Goal: Navigation & Orientation: Find specific page/section

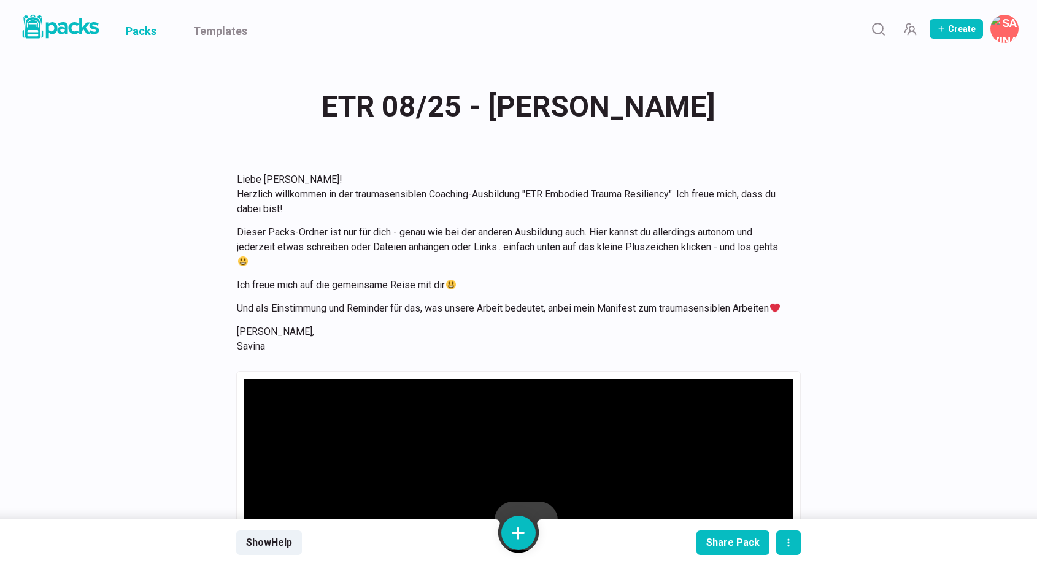
click at [142, 24] on link "Packs" at bounding box center [141, 29] width 31 height 58
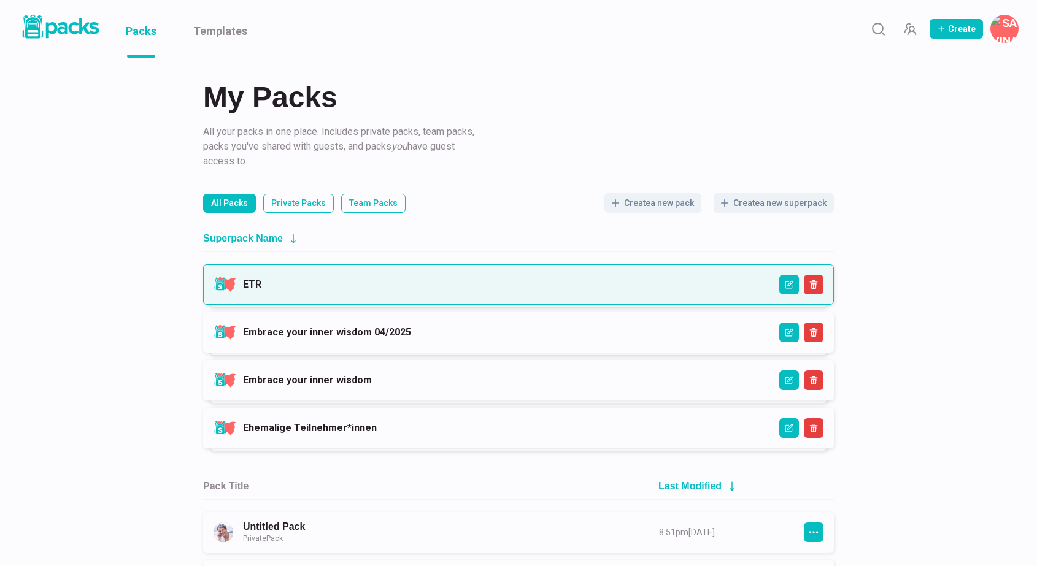
click at [261, 290] on link "ETR" at bounding box center [252, 285] width 18 height 12
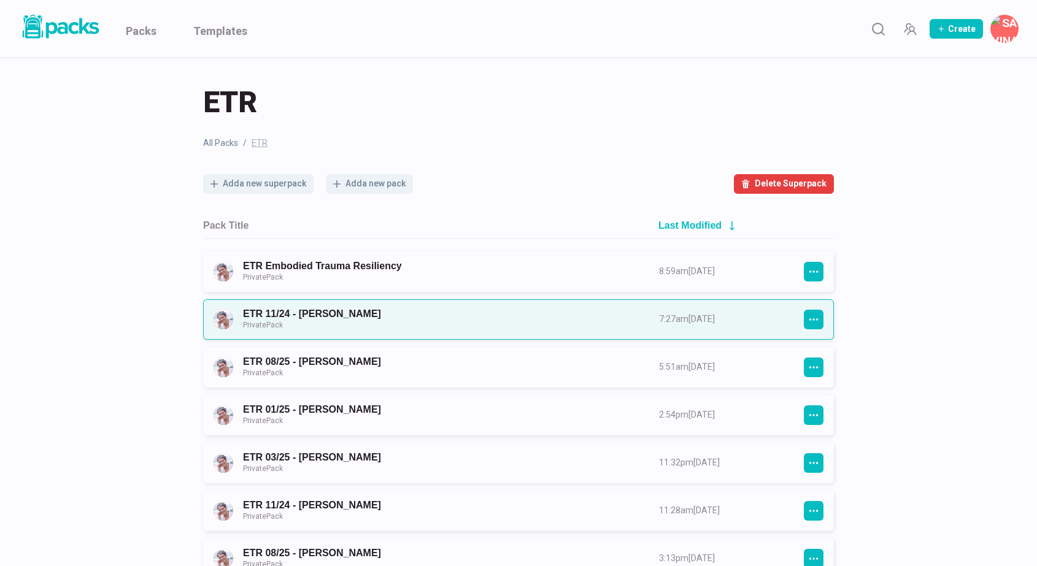
click at [433, 323] on link "ETR 11/24 - [PERSON_NAME] Private Pack" at bounding box center [440, 319] width 394 height 23
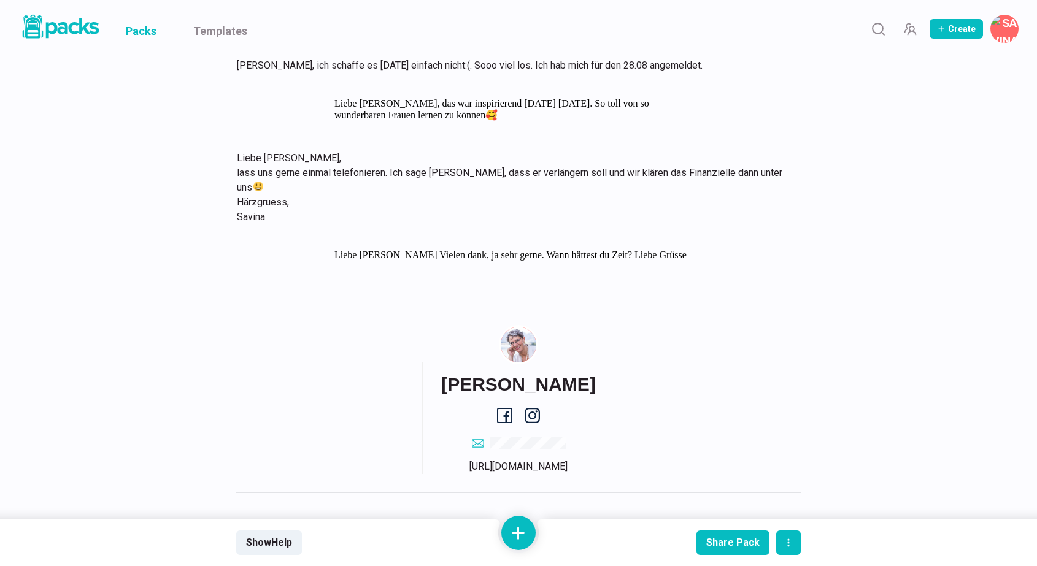
click at [147, 30] on link "Packs" at bounding box center [141, 29] width 31 height 58
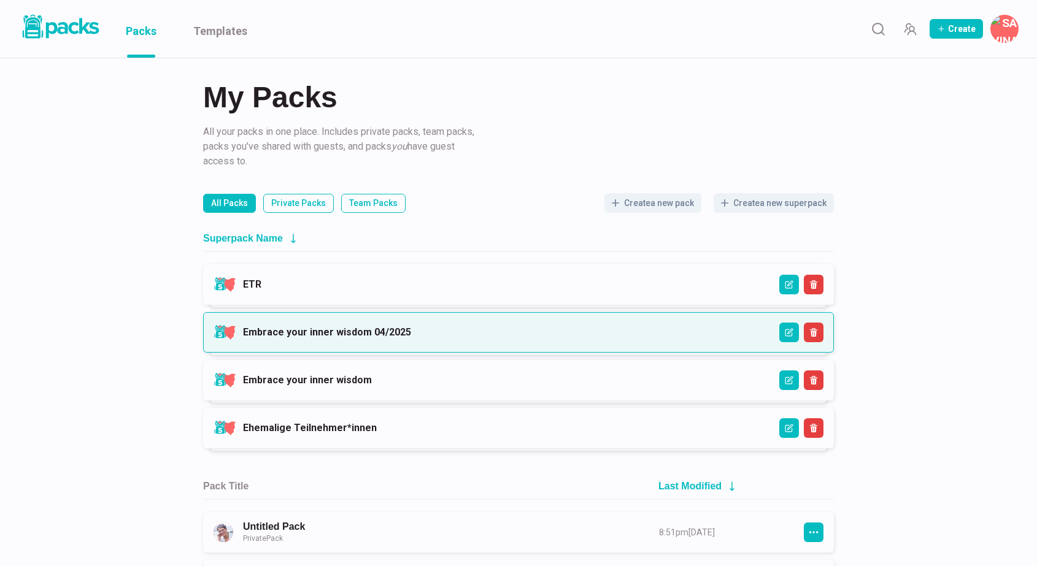
click at [362, 334] on link "Embrace your inner wisdom 04/2025" at bounding box center [327, 332] width 168 height 12
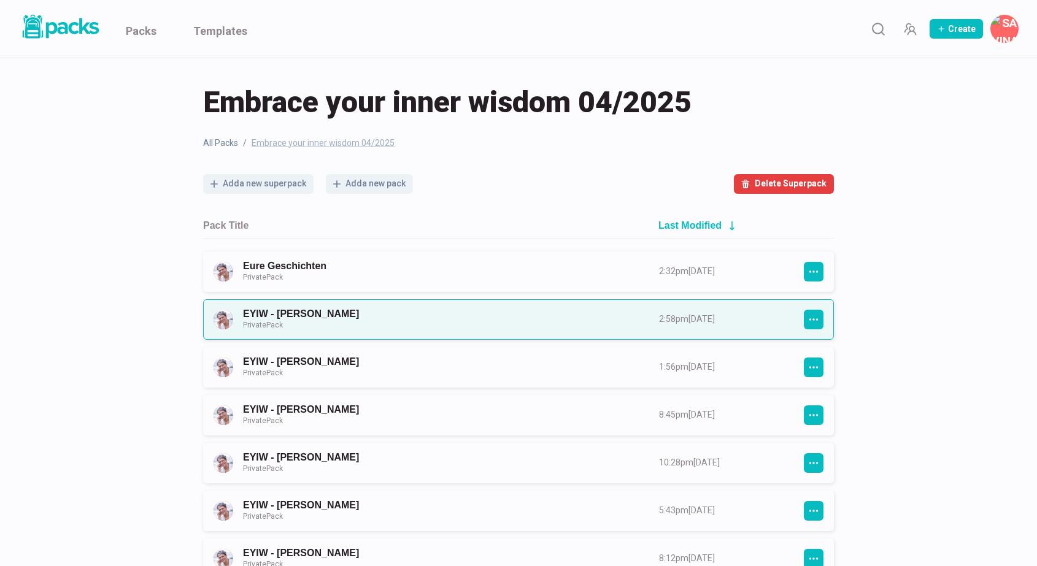
click at [440, 315] on link "EYIW - [PERSON_NAME] Private Pack" at bounding box center [440, 319] width 394 height 23
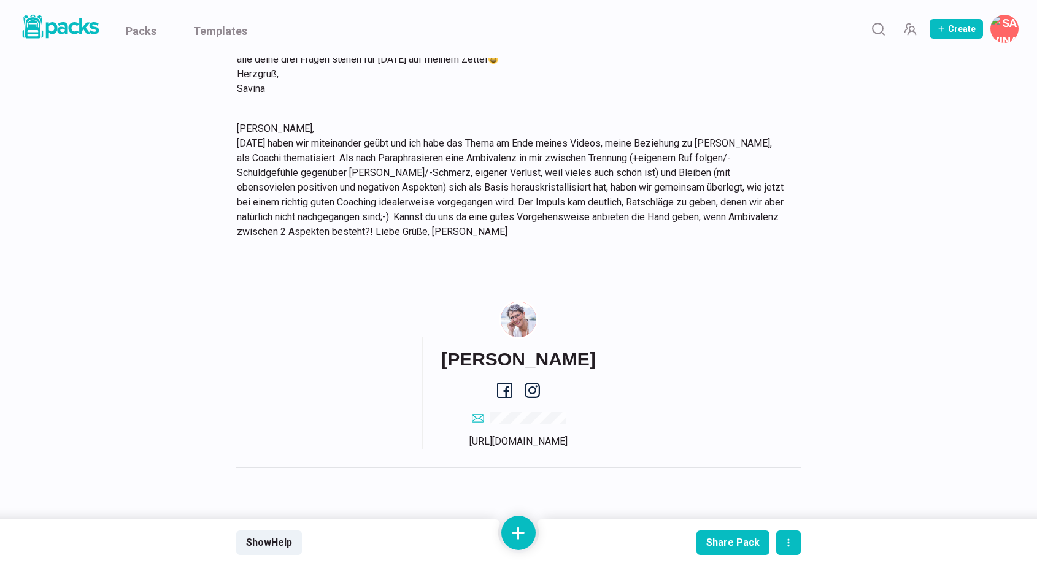
scroll to position [1205, 0]
click at [142, 28] on link "Packs" at bounding box center [141, 29] width 31 height 58
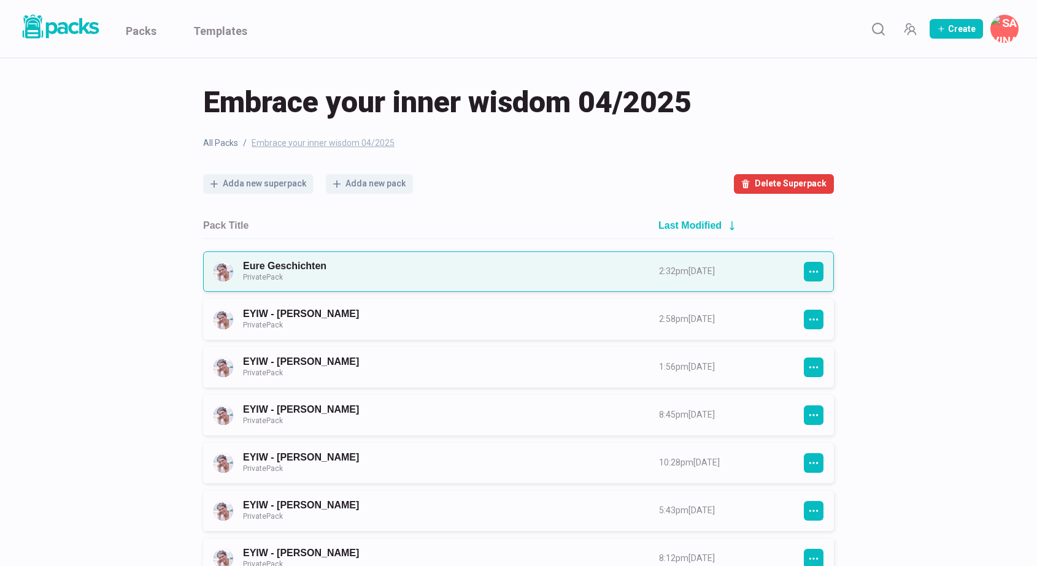
click at [463, 274] on link "Eure Geschichten Private Pack" at bounding box center [440, 271] width 394 height 23
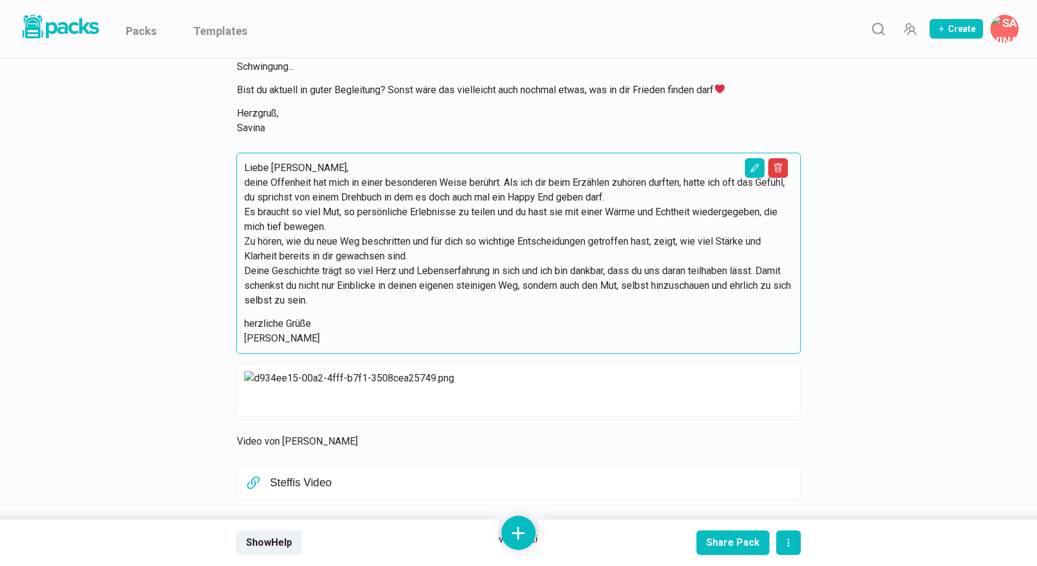
scroll to position [5958, 0]
